Goal: Complete application form: Complete application form

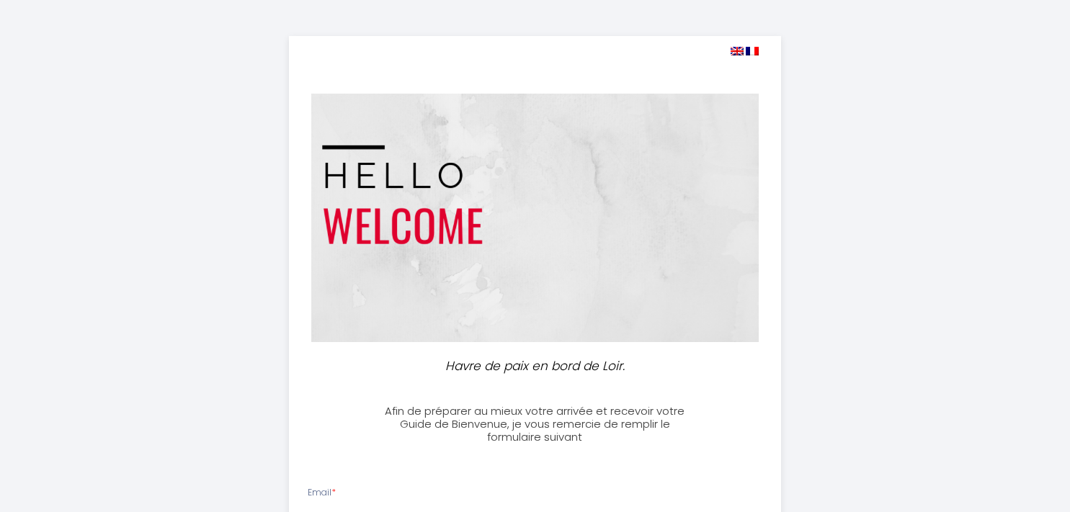
select select
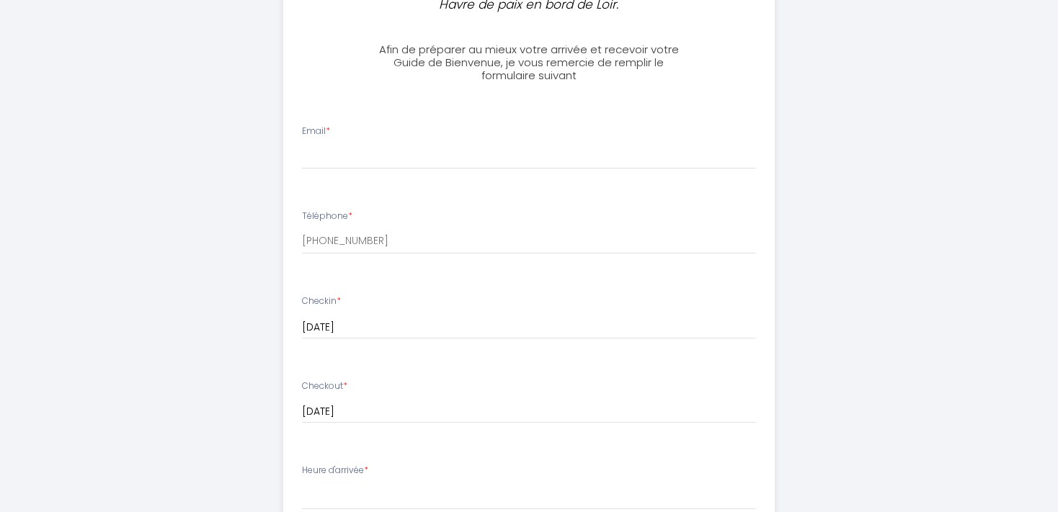
scroll to position [381, 0]
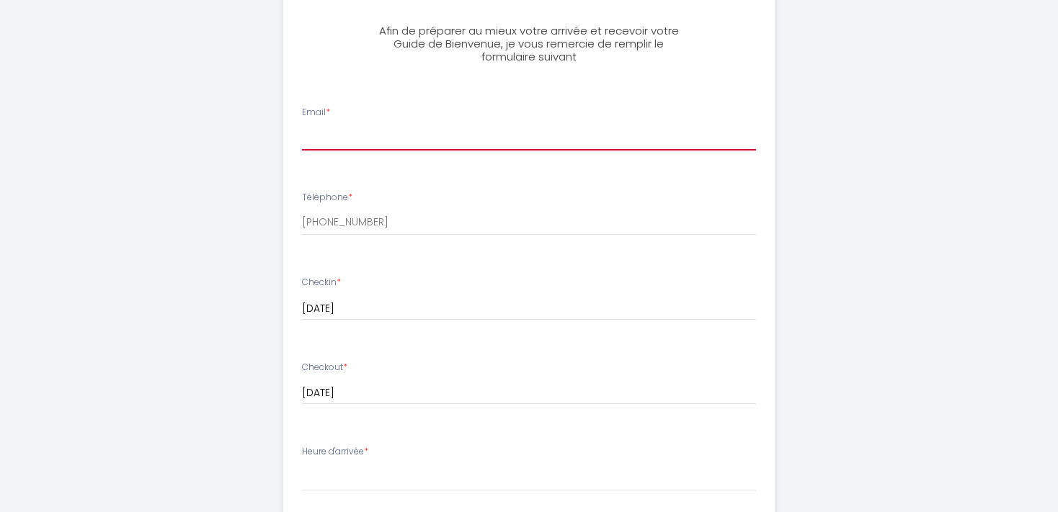
click at [368, 134] on input "Email *" at bounding box center [529, 138] width 455 height 26
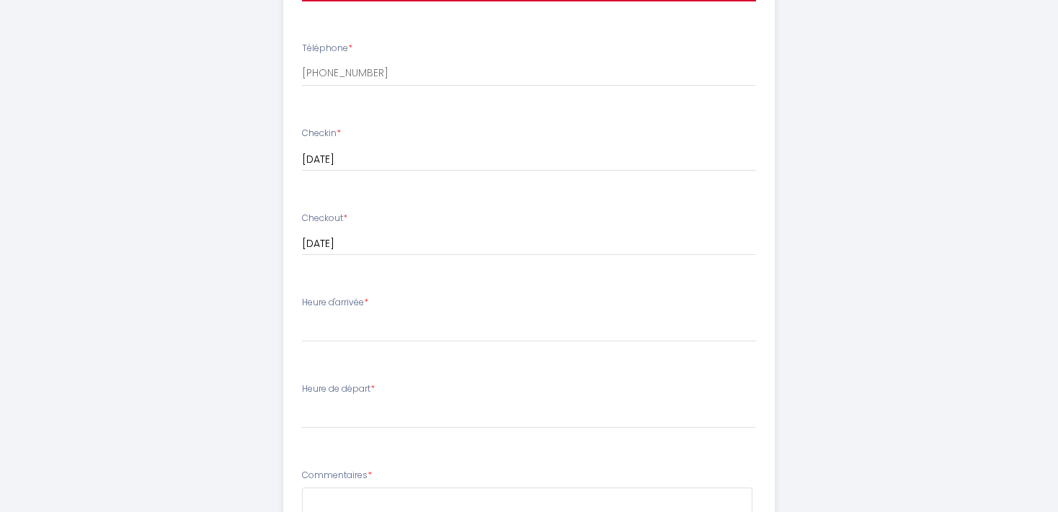
scroll to position [533, 0]
type input "[PERSON_NAME][EMAIL_ADDRESS][DOMAIN_NAME]"
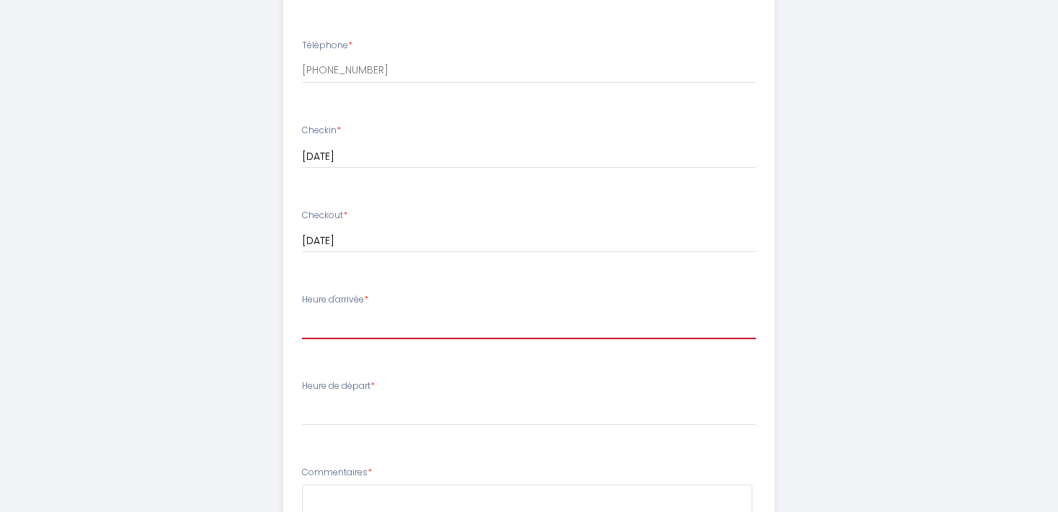
select select "18:00"
click option "18:00" at bounding box center [0, 0] width 0 height 0
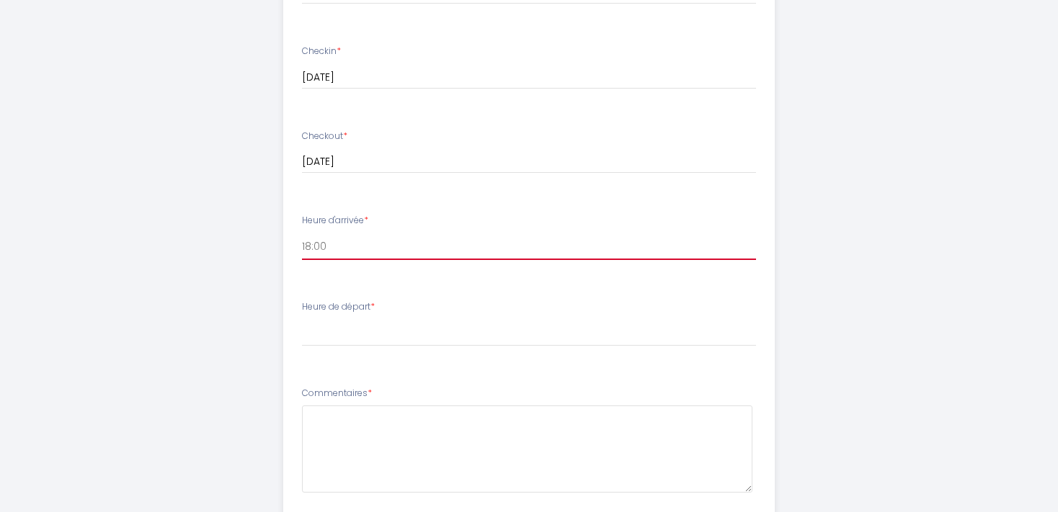
scroll to position [761, 0]
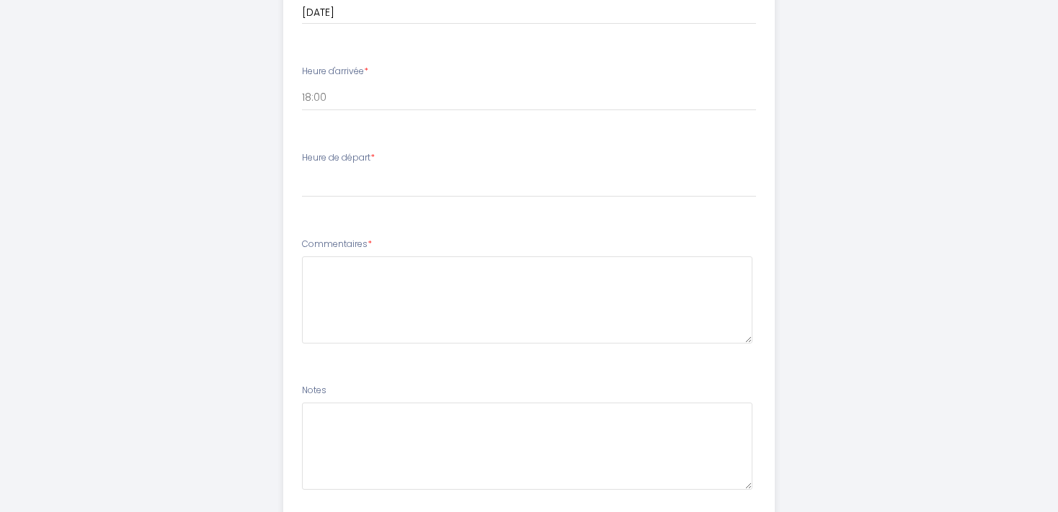
click at [376, 209] on li "Heure de départ * 00:00 00:30 01:00 01:30 02:00 02:30 03:00 03:30 04:00 04:30 0…" at bounding box center [529, 182] width 491 height 78
click at [324, 203] on li "Heure de départ * 00:00 00:30 01:00 01:30 02:00 02:30 03:00 03:30 04:00 04:30 0…" at bounding box center [529, 182] width 491 height 78
click at [360, 211] on li "Heure de départ * 00:00 00:30 01:00 01:30 02:00 02:30 03:00 03:30 04:00 04:30 0…" at bounding box center [529, 182] width 491 height 78
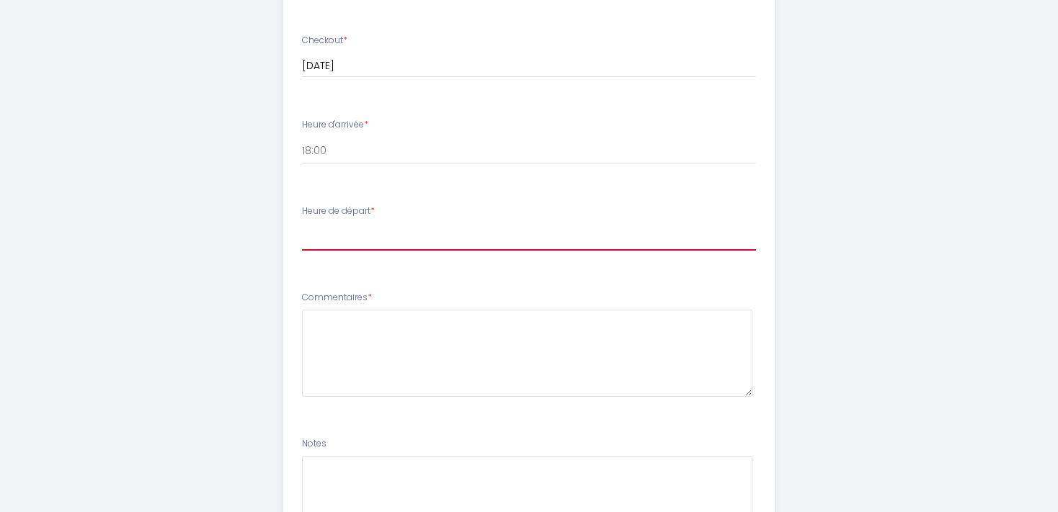
click at [302, 223] on select "00:00 00:30 01:00 01:30 02:00 02:30 03:00 03:30 04:00 04:30 05:00 05:30 06:00 0…" at bounding box center [529, 236] width 455 height 27
select select "11:00"
click option "11:00" at bounding box center [0, 0] width 0 height 0
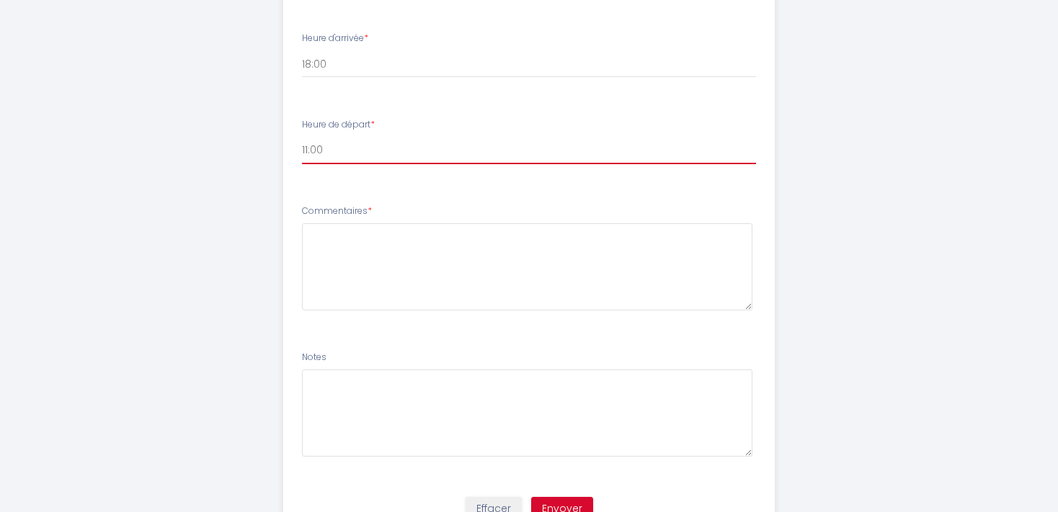
scroll to position [860, 0]
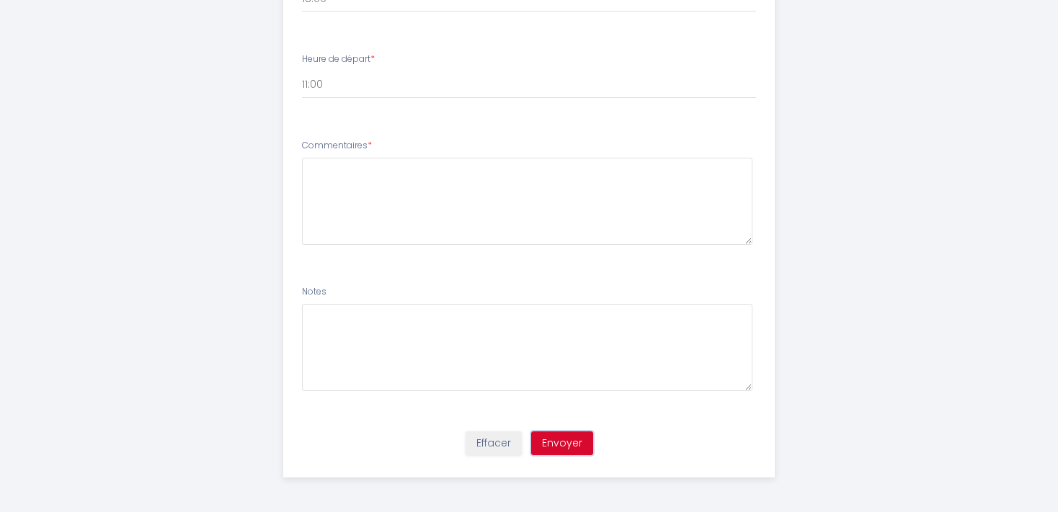
click at [564, 441] on button "Envoyer" at bounding box center [562, 444] width 62 height 25
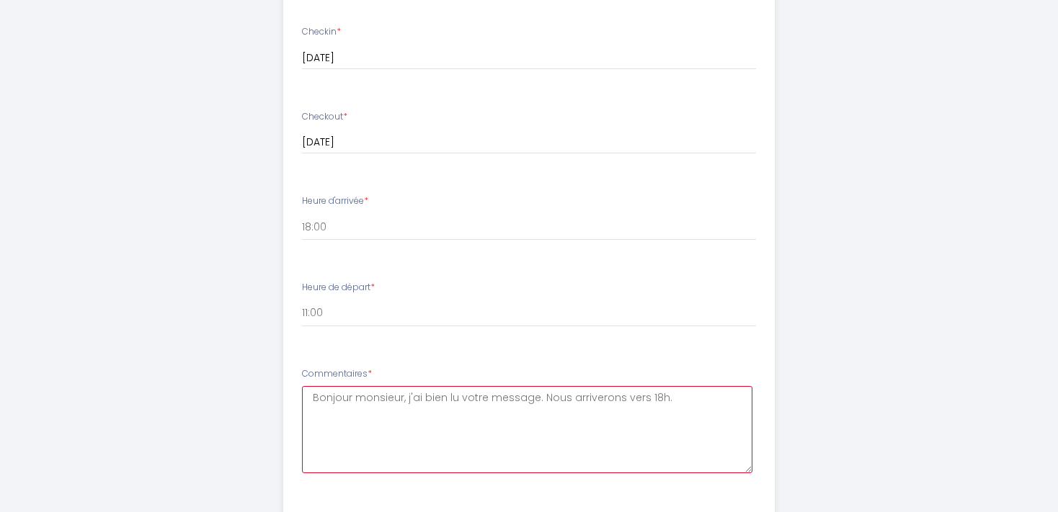
scroll to position [708, 0]
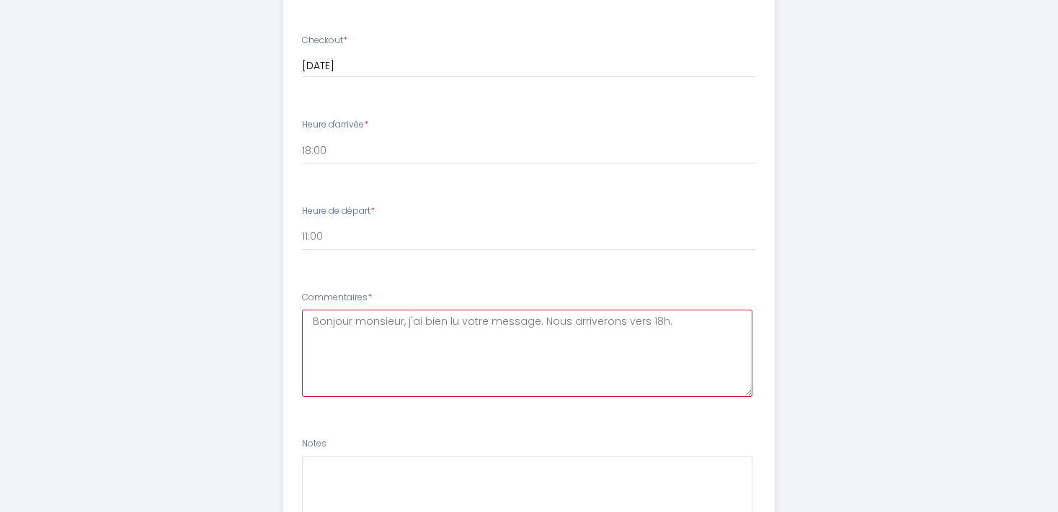
click at [656, 324] on textarea "Bonjour monsieur, j'ai bien lu votre message. Nous arriverons vers 18h." at bounding box center [527, 353] width 451 height 87
drag, startPoint x: 659, startPoint y: 321, endPoint x: 620, endPoint y: 319, distance: 39.0
click at [620, 319] on textarea "Bonjour monsieur, j'ai bien lu votre message. Nous arriverons vers 18h." at bounding box center [527, 353] width 451 height 87
type textarea "Bonjour monsieur, j'ai bien lu votre message. Nous arriverons vers 18h."
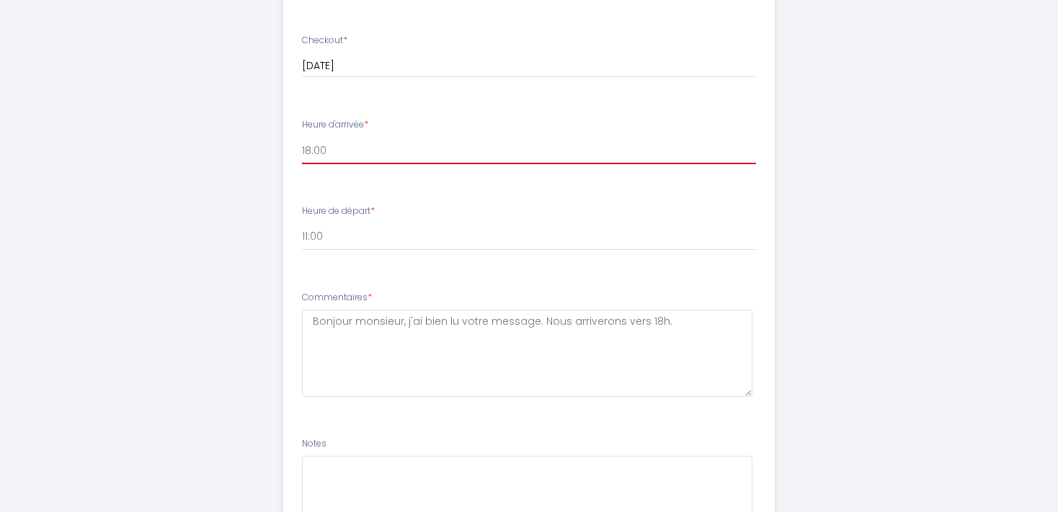
click at [302, 137] on select "00:00 00:30 01:00 01:30 02:00 02:30 03:00 03:30 04:00 04:30 05:00 05:30 06:00 0…" at bounding box center [529, 150] width 455 height 27
select select "22:30"
click option "22:30" at bounding box center [0, 0] width 0 height 0
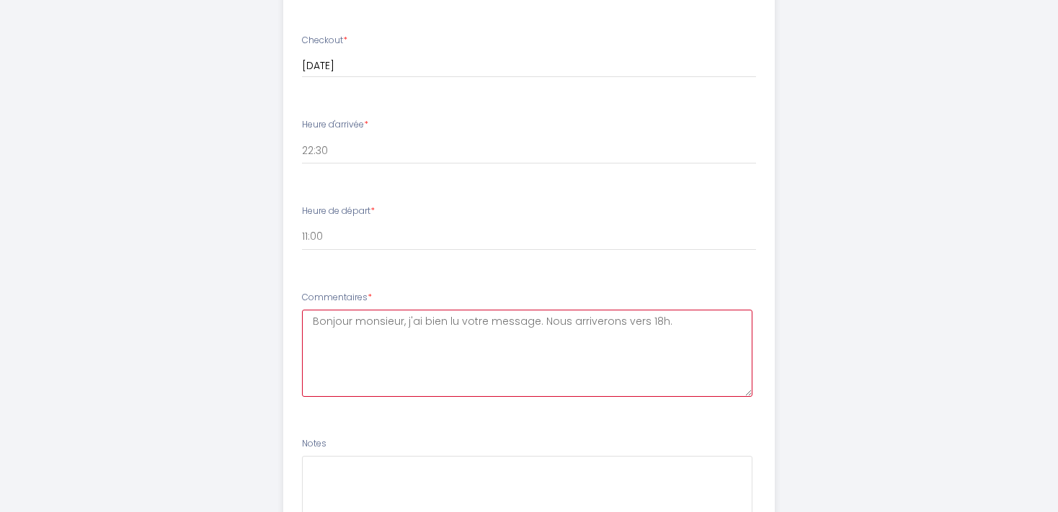
click at [639, 321] on textarea "Bonjour monsieur, j'ai bien lu votre message. Nous arriverons vers 18h." at bounding box center [527, 353] width 451 height 87
drag, startPoint x: 660, startPoint y: 321, endPoint x: 640, endPoint y: 321, distance: 20.2
click at [640, 321] on textarea "Bonjour monsieur, j'ai bien lu votre message. Nous arriverons vers 18h." at bounding box center [527, 353] width 451 height 87
click at [561, 337] on textarea "Bonjour monsieur, j'ai bien lu votre message. Nous arriverons vers 22H30. Nous …" at bounding box center [527, 353] width 451 height 87
click at [561, 336] on textarea "Bonjour monsieur, j'ai bien lu votre message. Nous arriverons vers 22H30. Nous …" at bounding box center [527, 353] width 451 height 87
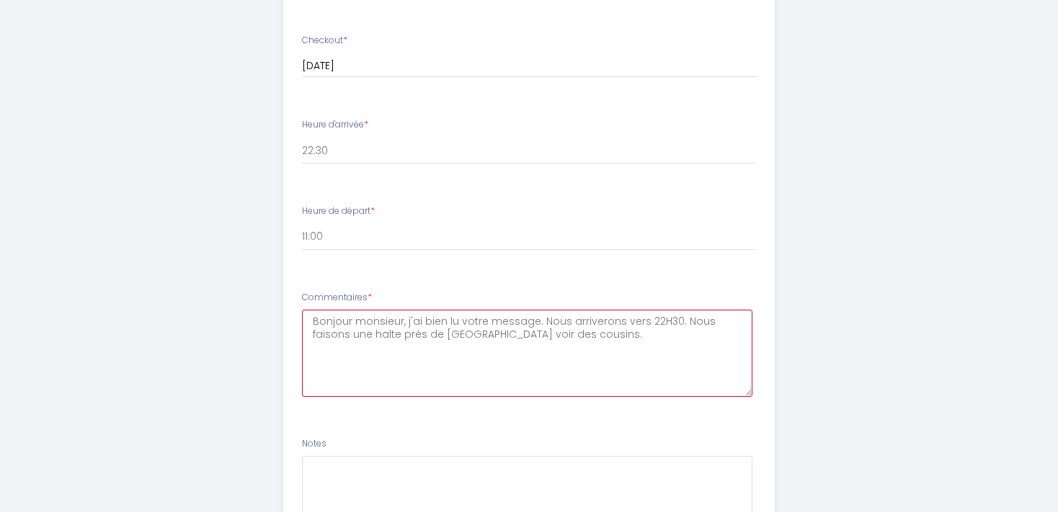
click at [574, 339] on textarea "Bonjour monsieur, j'ai bien lu votre message. Nous arriverons vers 22H30. Nous …" at bounding box center [527, 353] width 451 height 87
click at [742, 337] on textarea "Bonjour monsieur, j'ai bien lu votre message. Nous arriverons vers 22H30. Nous …" at bounding box center [527, 353] width 451 height 87
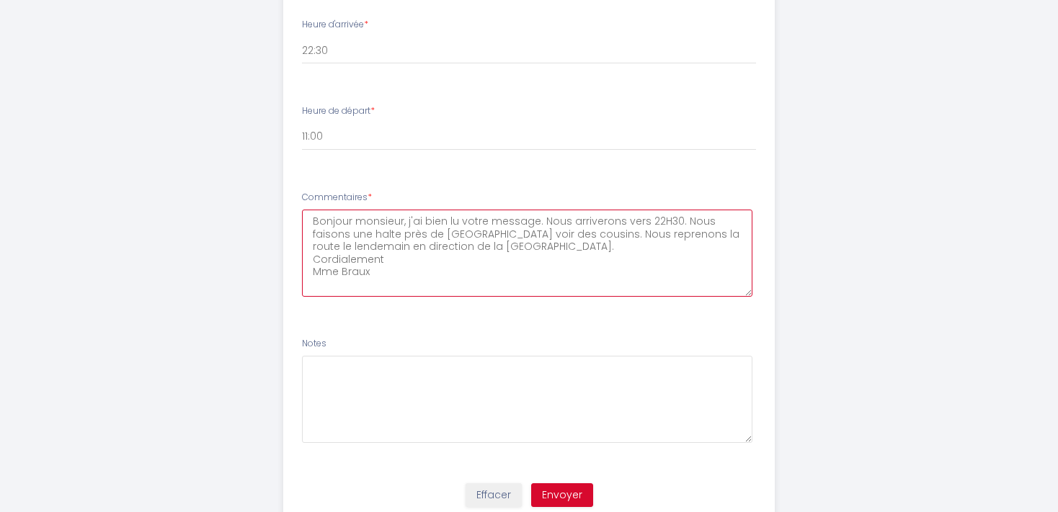
scroll to position [860, 0]
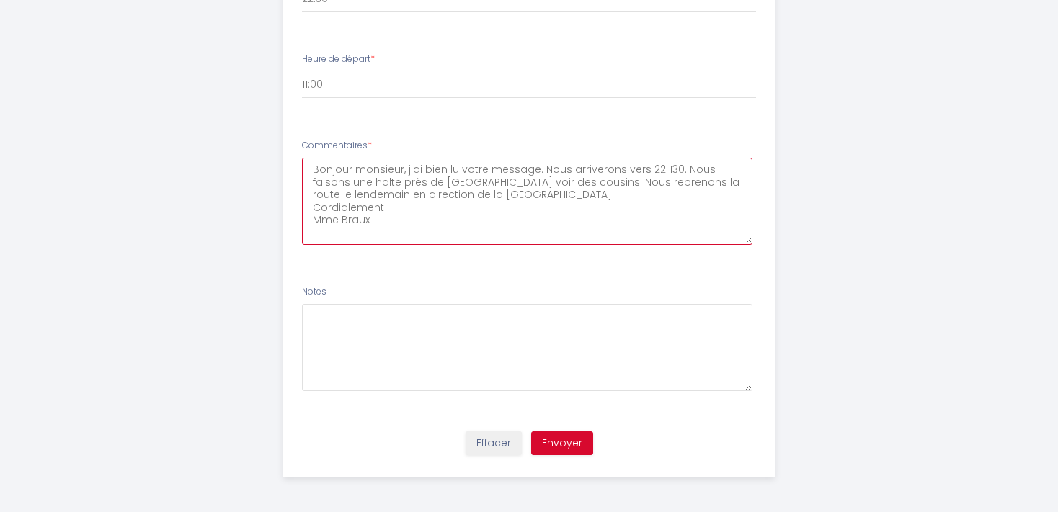
type textarea "Bonjour monsieur, j'ai bien lu votre message. Nous arriverons vers 22H30. Nous …"
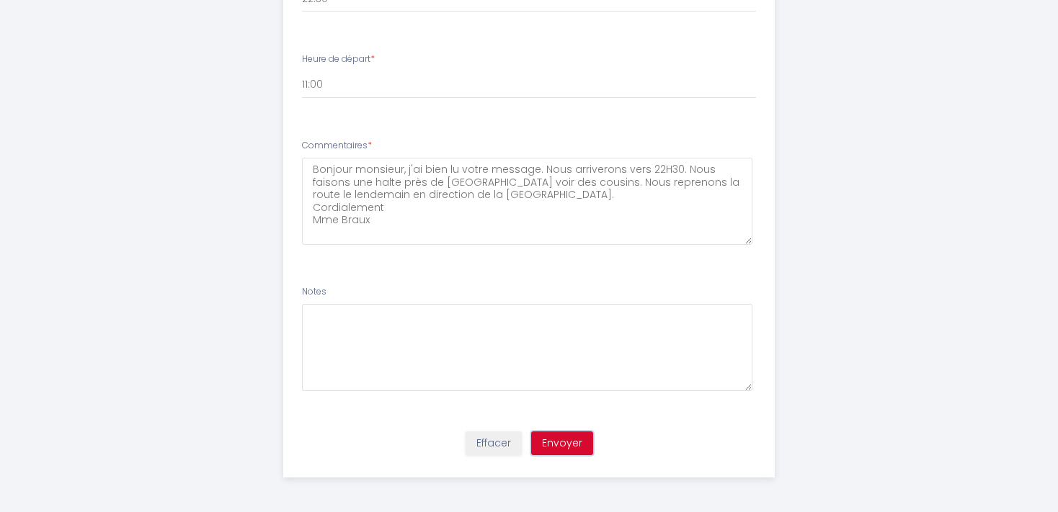
click at [570, 442] on button "Envoyer" at bounding box center [562, 444] width 62 height 25
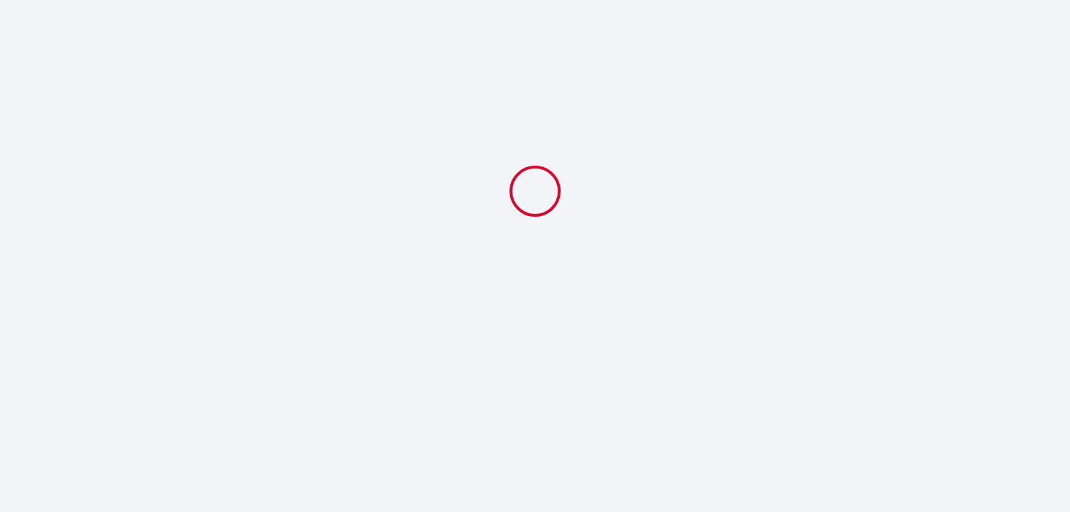
select select "22:30"
select select "11:00"
